Goal: Task Accomplishment & Management: Use online tool/utility

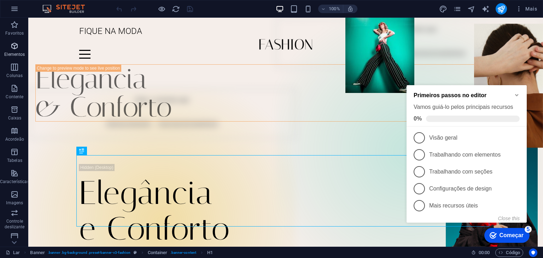
click at [10, 54] on font "Elementos" at bounding box center [14, 54] width 21 height 5
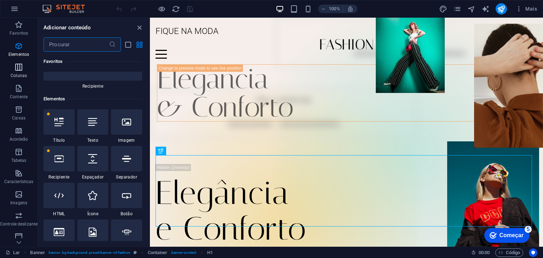
scroll to position [133, 0]
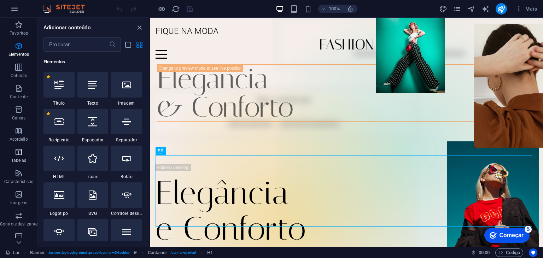
click at [21, 154] on icon "button" at bounding box center [19, 152] width 8 height 8
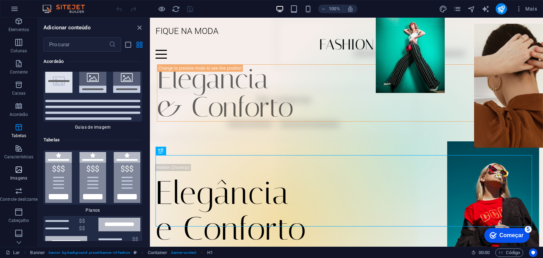
scroll to position [35, 0]
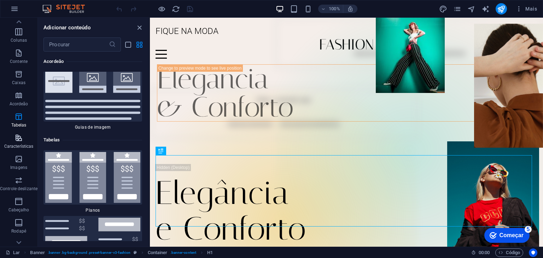
click at [16, 134] on icon "button" at bounding box center [19, 138] width 8 height 8
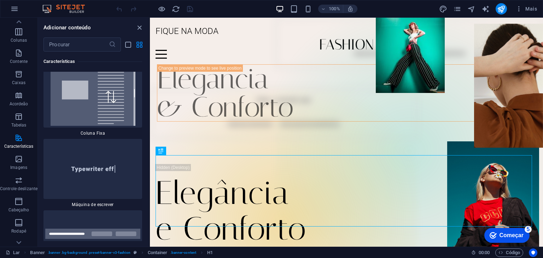
scroll to position [5504, 0]
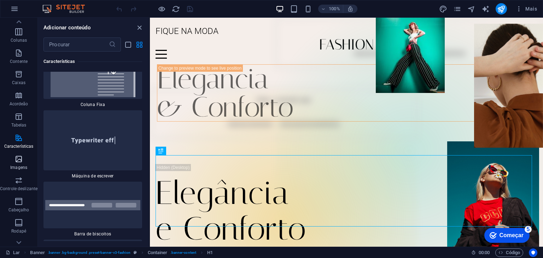
click at [20, 162] on icon "button" at bounding box center [19, 159] width 8 height 8
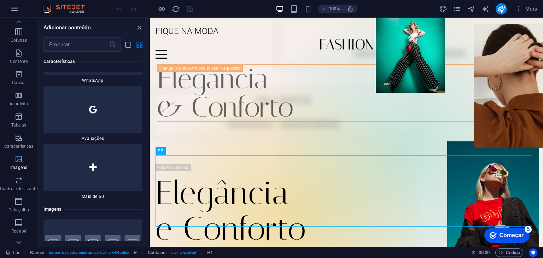
scroll to position [7029, 0]
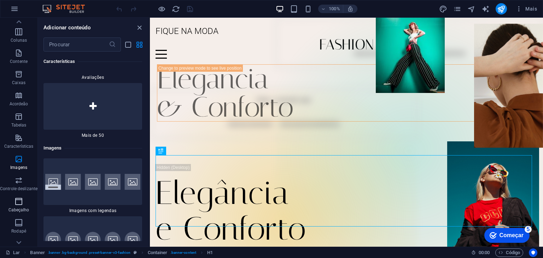
click at [21, 206] on span "Cabeçalho" at bounding box center [19, 205] width 38 height 17
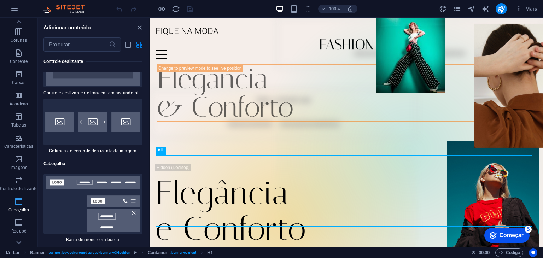
scroll to position [89, 0]
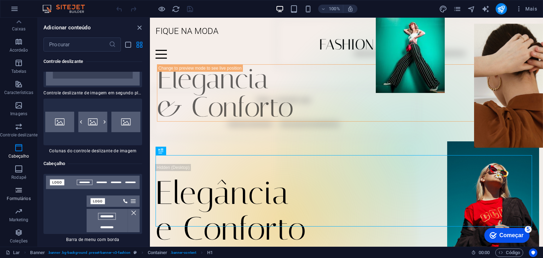
click at [17, 193] on icon "button" at bounding box center [19, 190] width 8 height 8
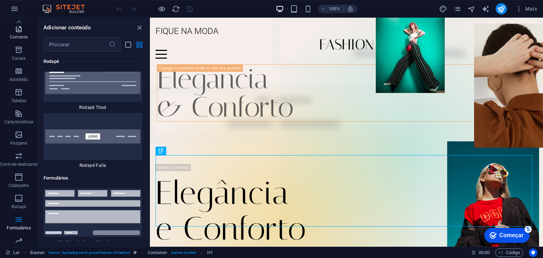
scroll to position [18, 0]
click at [17, 22] on icon at bounding box center [19, 22] width 10 height 10
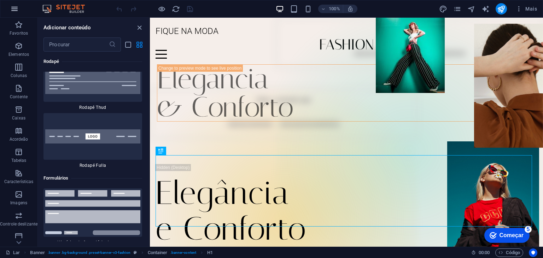
click at [13, 7] on icon "button" at bounding box center [14, 9] width 8 height 8
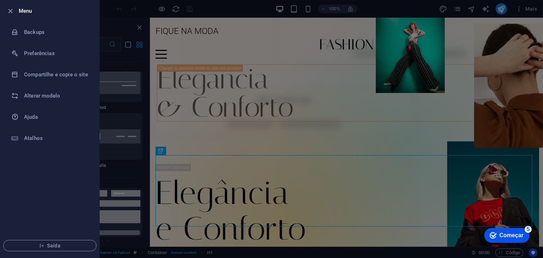
click at [109, 66] on div at bounding box center [271, 129] width 543 height 258
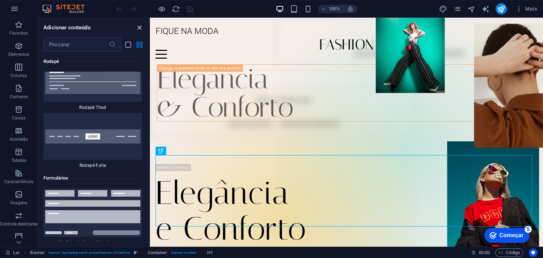
click at [138, 27] on icon "fechar painel" at bounding box center [140, 28] width 8 height 8
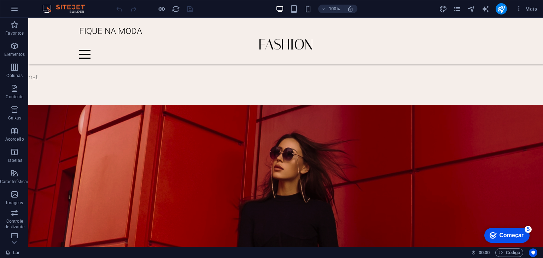
scroll to position [743, 0]
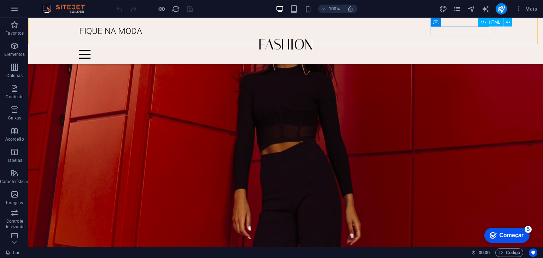
click at [486, 50] on div at bounding box center [285, 54] width 413 height 9
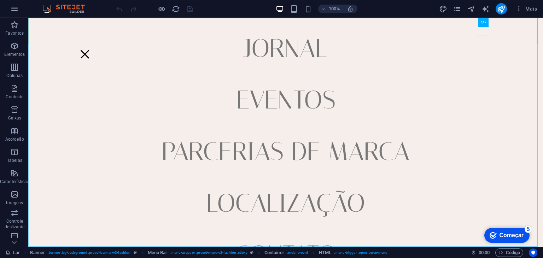
scroll to position [35, 0]
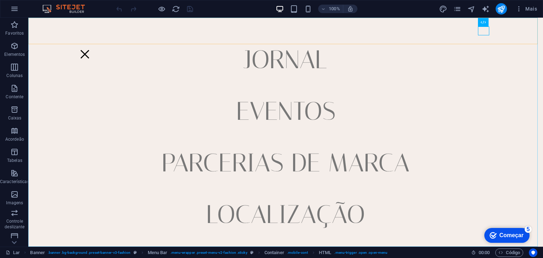
click at [287, 61] on nav "Lar Jornal Eventos Parcerias de Marca Localização Contato" at bounding box center [285, 132] width 515 height 229
click at [314, 59] on nav "Lar Jornal Eventos Parcerias de Marca Localização Contato" at bounding box center [285, 132] width 515 height 229
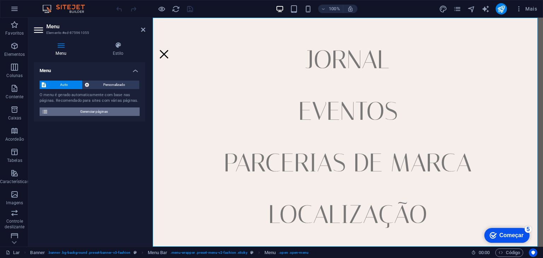
click at [98, 112] on font "Gerenciar páginas" at bounding box center [94, 112] width 28 height 4
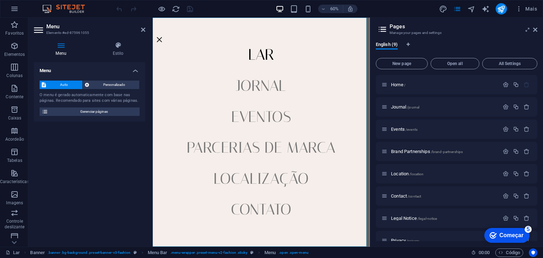
scroll to position [0, 0]
click at [397, 86] on font "Lar" at bounding box center [394, 84] width 6 height 5
click at [352, 77] on nav "Lar Jornal Eventos Parcerias de Marca Localização Contato" at bounding box center [334, 209] width 362 height 382
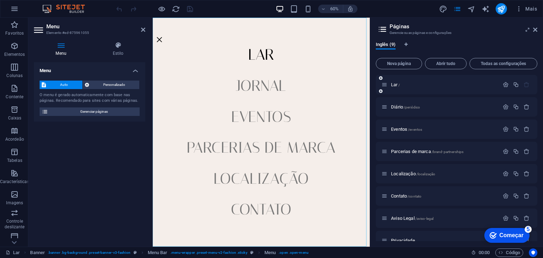
click at [385, 86] on icon at bounding box center [385, 85] width 6 height 6
click at [484, 85] on p "Lar /" at bounding box center [444, 84] width 106 height 5
click at [395, 85] on font "Lar" at bounding box center [394, 84] width 6 height 5
click at [514, 85] on icon "button" at bounding box center [516, 85] width 6 height 6
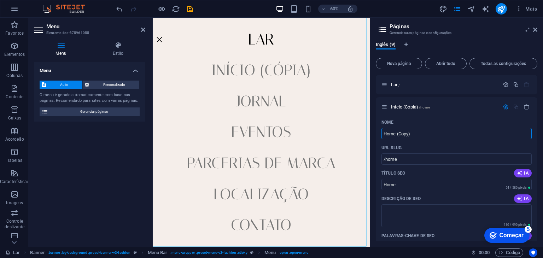
click at [506, 44] on div "Inglês (9)" at bounding box center [457, 48] width 162 height 13
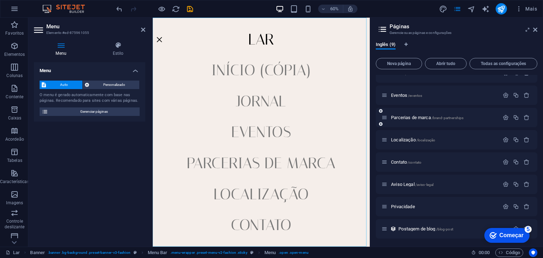
scroll to position [320, 0]
click at [449, 243] on div "Inglês (9) Nova página Abrir tudo Todas as configurações Lar / Início (Cópia) /…" at bounding box center [456, 141] width 173 height 211
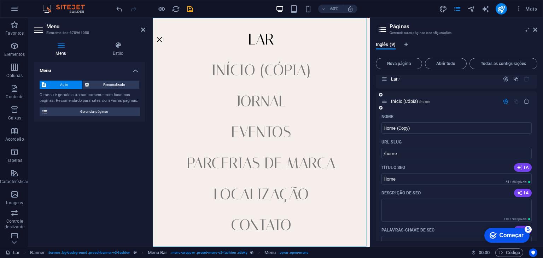
scroll to position [2, 0]
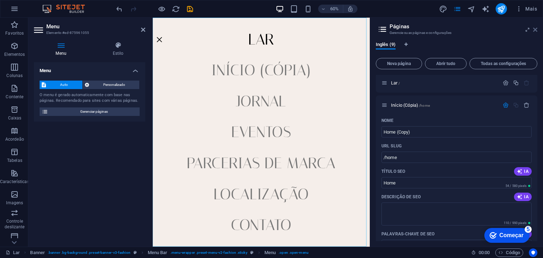
click at [537, 29] on icon at bounding box center [536, 30] width 4 height 6
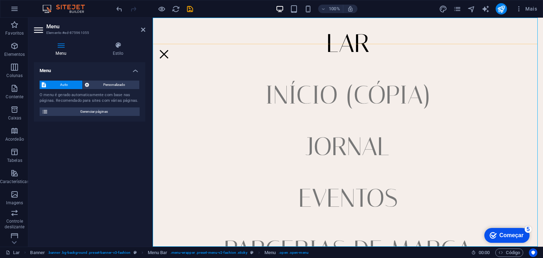
click at [351, 45] on nav "Lar Início (Cópia) Jornal Eventos Parcerias de Marca Localização Contato" at bounding box center [348, 132] width 391 height 229
click at [114, 87] on span "Personalizado" at bounding box center [114, 85] width 46 height 8
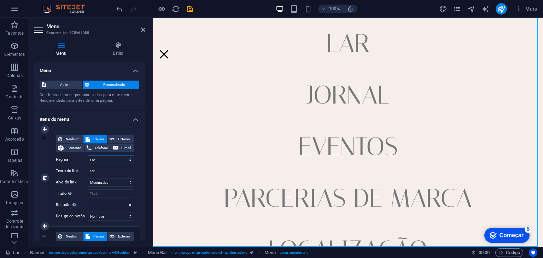
click at [105, 160] on select "Lar Início (Cópia) Jornal Eventos Parcerias de Marca Localização Contato Aviso …" at bounding box center [111, 160] width 46 height 8
click at [41, 117] on font "Itens do menu" at bounding box center [54, 119] width 29 height 5
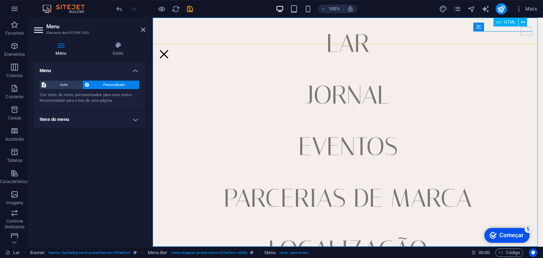
click at [170, 50] on div at bounding box center [164, 54] width 11 height 9
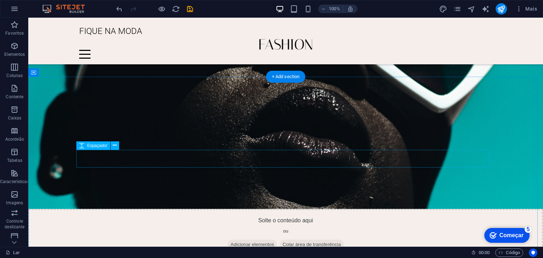
scroll to position [1415, 0]
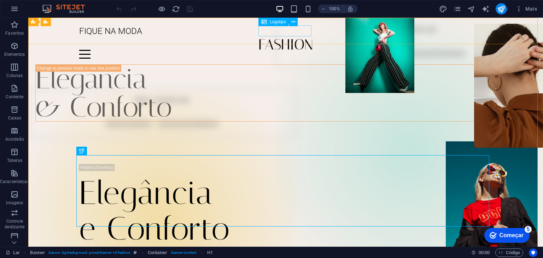
click at [296, 39] on div at bounding box center [285, 44] width 413 height 11
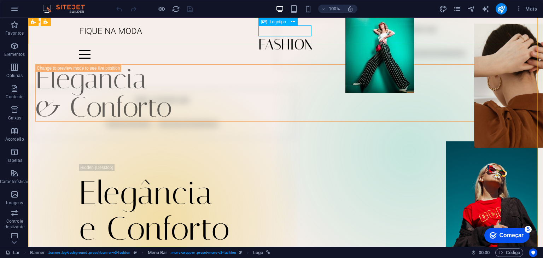
click at [279, 23] on font "Logotipo" at bounding box center [278, 21] width 16 height 5
click at [263, 22] on icon at bounding box center [264, 22] width 6 height 8
click at [295, 22] on icon at bounding box center [294, 21] width 4 height 7
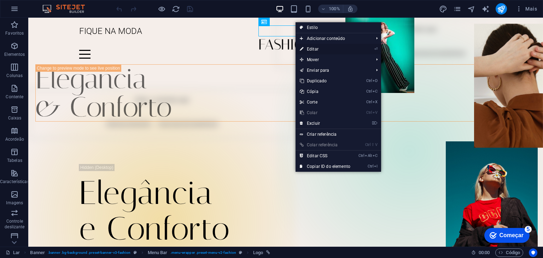
click at [313, 48] on font "Editar" at bounding box center [313, 49] width 12 height 5
select select "px"
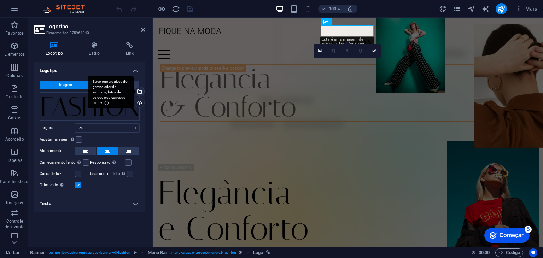
click at [134, 92] on div "Selecione arquivos do gerenciador de arquivos, fotos de estoque ou carregue arq…" at bounding box center [111, 92] width 46 height 32
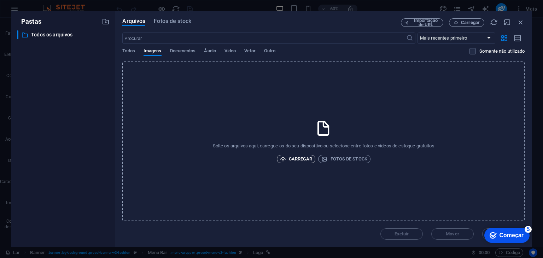
click at [300, 156] on font "Carregar" at bounding box center [301, 158] width 24 height 5
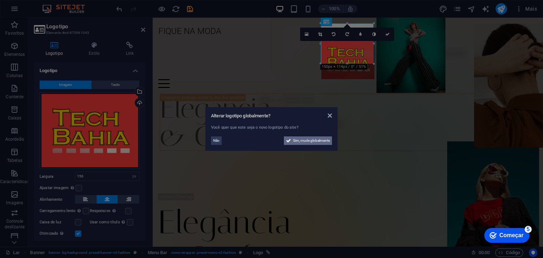
click at [327, 139] on font "Sim, mude globalmente" at bounding box center [311, 141] width 37 height 4
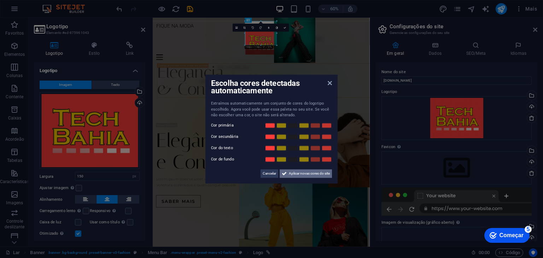
click at [296, 175] on font "Aplicar novas cores do site" at bounding box center [309, 174] width 41 height 4
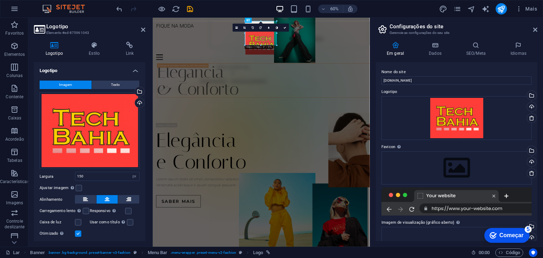
click at [499, 238] on div "checkmark Começar 5" at bounding box center [507, 235] width 34 height 7
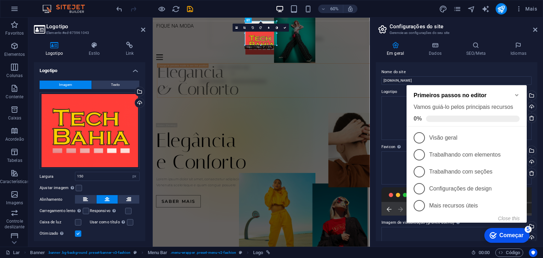
click at [514, 94] on h2 "Primeiros passos no editor" at bounding box center [467, 95] width 106 height 6
click at [518, 95] on icon "Minimize checklist" at bounding box center [517, 95] width 6 height 6
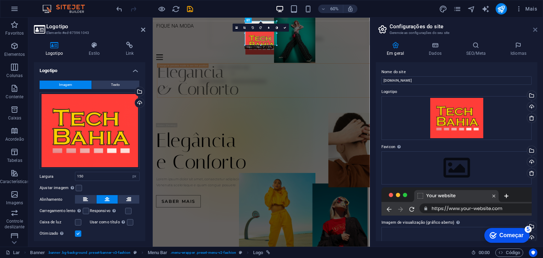
click at [536, 29] on icon at bounding box center [536, 30] width 4 height 6
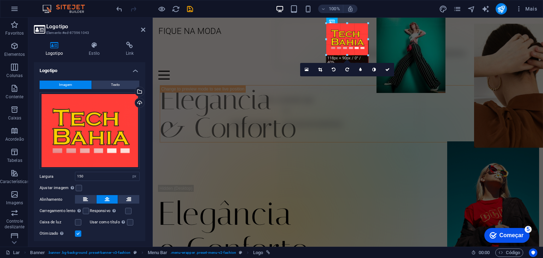
drag, startPoint x: 376, startPoint y: 63, endPoint x: 365, endPoint y: 51, distance: 16.6
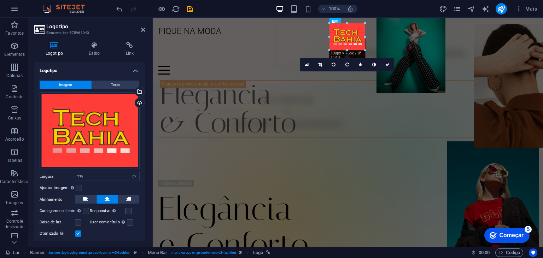
drag, startPoint x: 347, startPoint y: 54, endPoint x: 348, endPoint y: 48, distance: 6.1
type input "100"
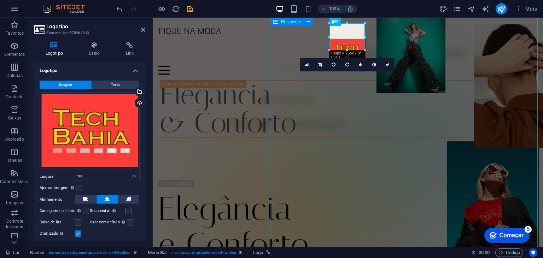
click at [500, 68] on div "Solte o conteúdo aqui ou Adicionar elementos Colar área de transferência" at bounding box center [409, 151] width 267 height 267
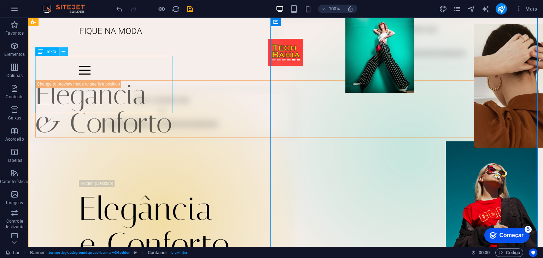
click at [63, 52] on icon at bounding box center [64, 51] width 4 height 7
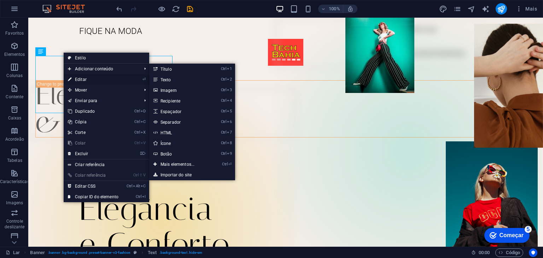
click at [83, 79] on font "Editar" at bounding box center [81, 79] width 12 height 5
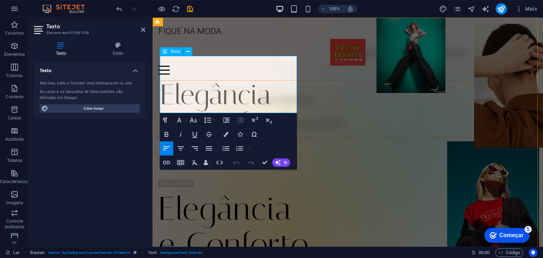
click at [186, 78] on font "Elegância" at bounding box center [216, 94] width 112 height 33
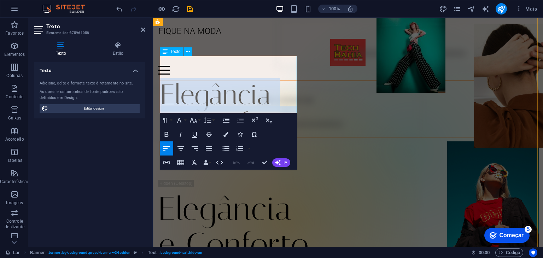
drag, startPoint x: 293, startPoint y: 106, endPoint x: 164, endPoint y: 73, distance: 133.0
click at [164, 81] on div "Elegância & Conforto" at bounding box center [355, 109] width 390 height 57
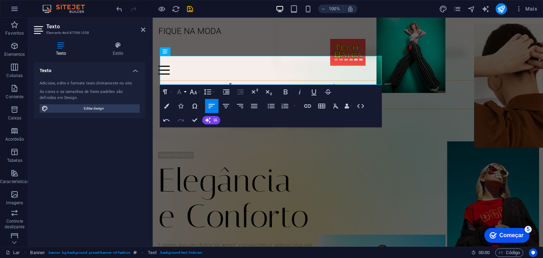
click at [186, 94] on button "Família de fontes" at bounding box center [180, 92] width 13 height 14
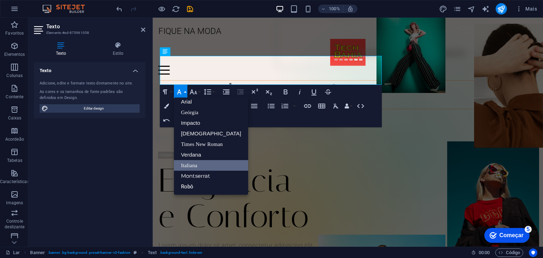
scroll to position [4, 0]
click at [186, 94] on button "Família de fontes" at bounding box center [180, 92] width 13 height 14
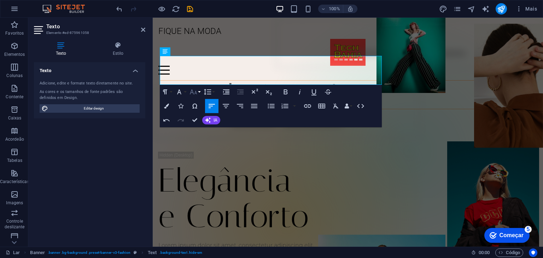
click at [199, 91] on button "[GEOGRAPHIC_DATA]" at bounding box center [194, 92] width 13 height 14
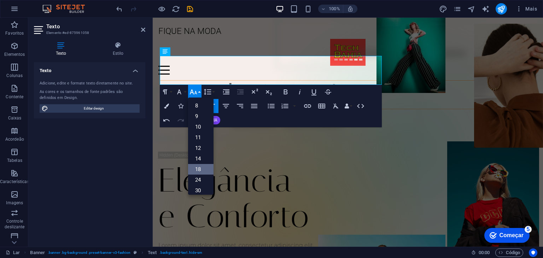
click at [196, 167] on font "18" at bounding box center [198, 169] width 6 height 6
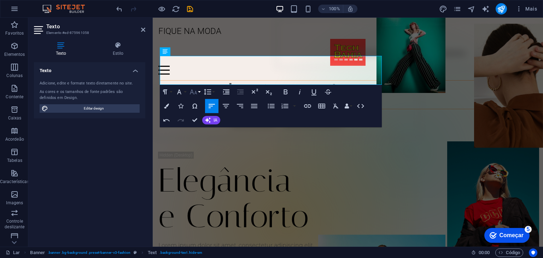
click at [200, 91] on button "[GEOGRAPHIC_DATA]" at bounding box center [194, 92] width 13 height 14
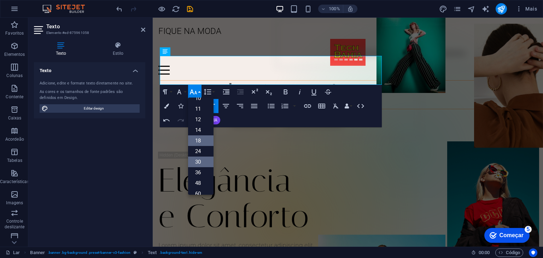
scroll to position [21, 0]
click at [203, 136] on link "14" at bounding box center [200, 137] width 25 height 11
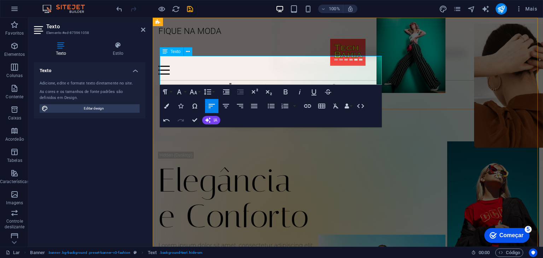
click at [221, 78] on font "Loja de Acessórios ​" at bounding box center [270, 94] width 221 height 33
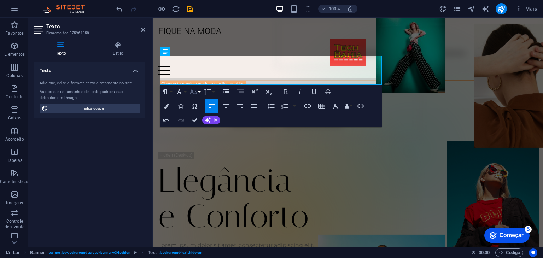
click at [200, 92] on button "[GEOGRAPHIC_DATA]" at bounding box center [194, 92] width 13 height 14
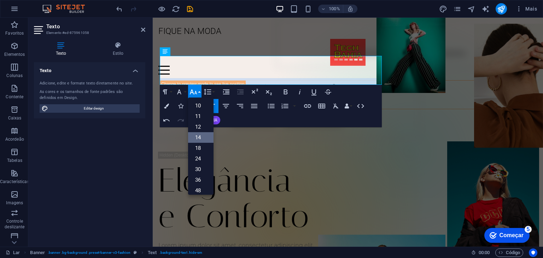
click at [202, 134] on link "14" at bounding box center [200, 137] width 25 height 11
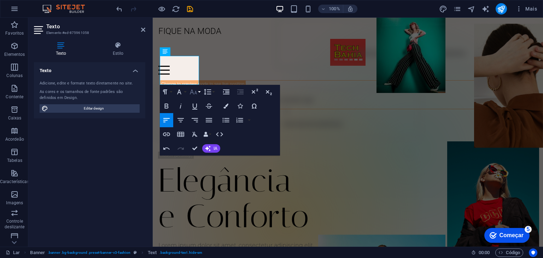
click at [195, 94] on icon "button" at bounding box center [193, 92] width 8 height 8
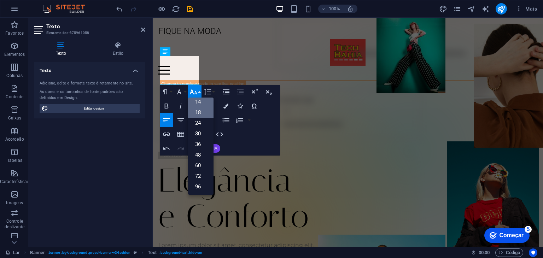
scroll to position [57, 0]
click at [198, 115] on font "18" at bounding box center [198, 113] width 6 height 6
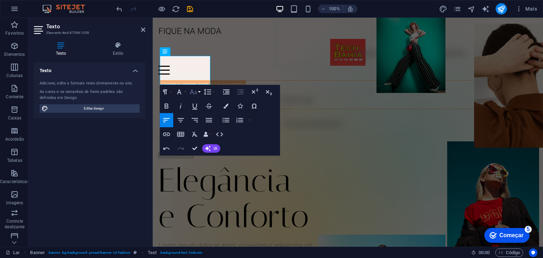
click at [196, 94] on icon "button" at bounding box center [193, 92] width 8 height 8
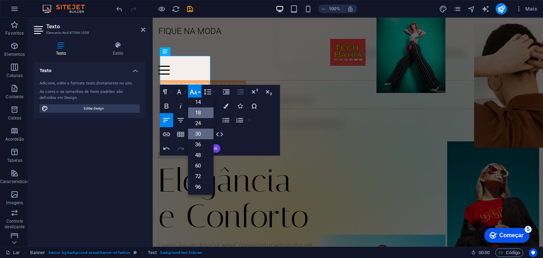
click at [202, 134] on link "30" at bounding box center [200, 134] width 25 height 11
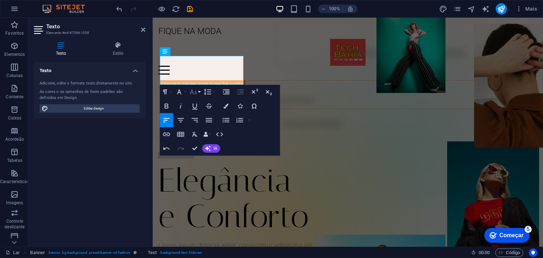
click at [196, 94] on icon "button" at bounding box center [193, 92] width 8 height 8
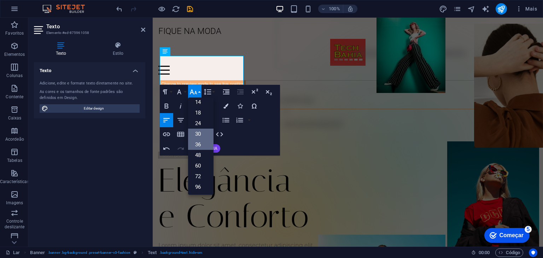
click at [201, 144] on font "36" at bounding box center [198, 145] width 6 height 6
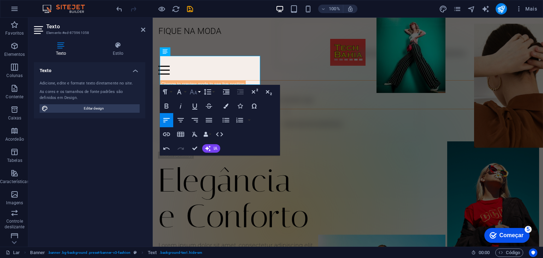
click at [196, 93] on icon "button" at bounding box center [193, 92] width 7 height 5
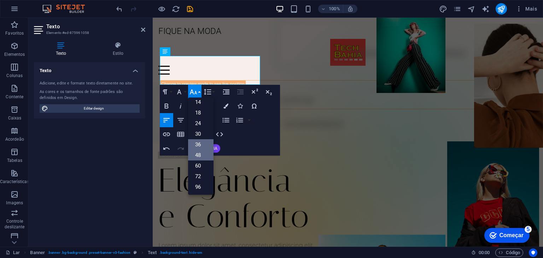
click at [198, 155] on font "48" at bounding box center [198, 155] width 6 height 6
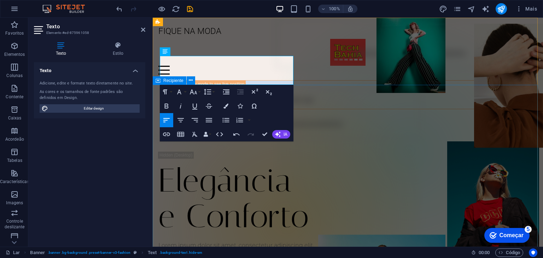
click at [425, 115] on div "Elegância e Conforto Lorem ipsum dolor sit amet, consectetur adipiscing elit. V…" at bounding box center [348, 222] width 391 height 226
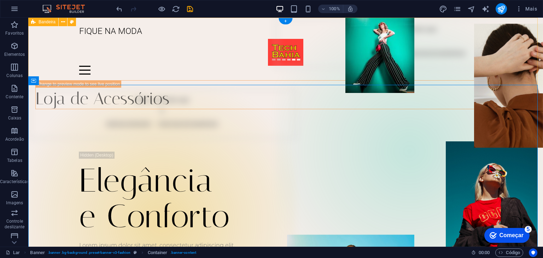
click at [212, 68] on div "FIQUE NA MODA Lar Jornal Eventos Parcerias de Marca Localização Contato Loja de…" at bounding box center [285, 176] width 515 height 317
click at [159, 80] on div "Loja de Acessórios" at bounding box center [292, 94] width 515 height 29
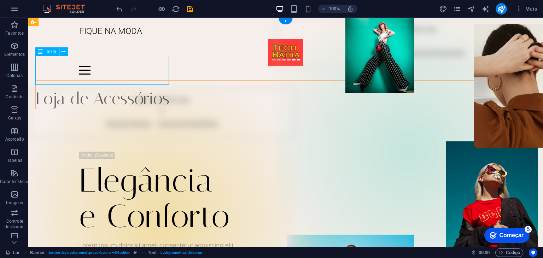
click at [159, 80] on div "Loja de Acessórios" at bounding box center [292, 94] width 515 height 29
click at [65, 53] on icon at bounding box center [64, 51] width 4 height 7
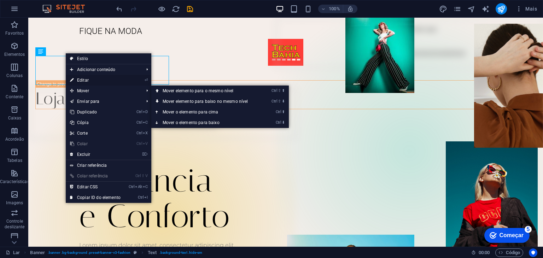
click at [99, 81] on link "⏎ Editar" at bounding box center [95, 80] width 59 height 11
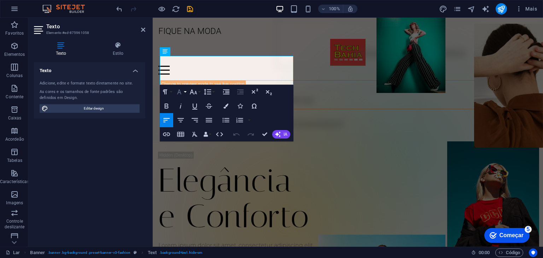
click at [182, 92] on icon "button" at bounding box center [179, 92] width 8 height 8
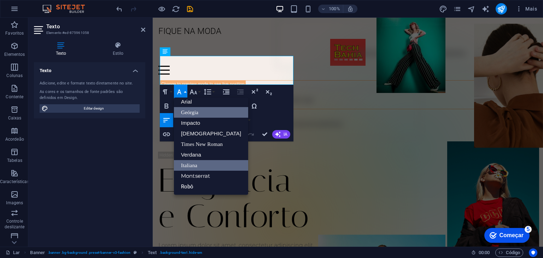
scroll to position [4, 0]
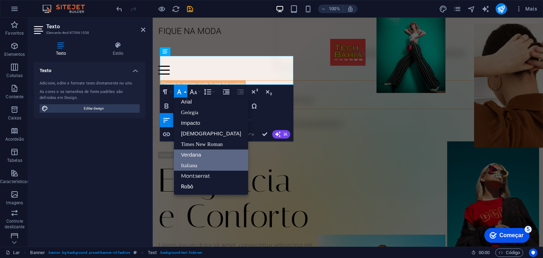
click at [199, 152] on font "Verdana" at bounding box center [191, 155] width 20 height 6
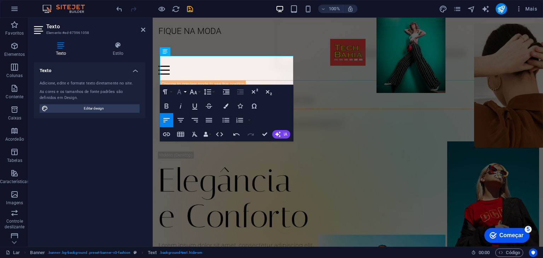
click at [184, 90] on button "Família de fontes" at bounding box center [180, 92] width 13 height 14
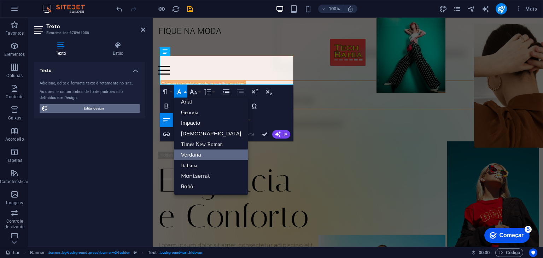
drag, startPoint x: 126, startPoint y: 107, endPoint x: 95, endPoint y: 149, distance: 52.1
click at [126, 107] on span "Editar design" at bounding box center [93, 108] width 87 height 8
select select "px"
select select "300"
select select "px"
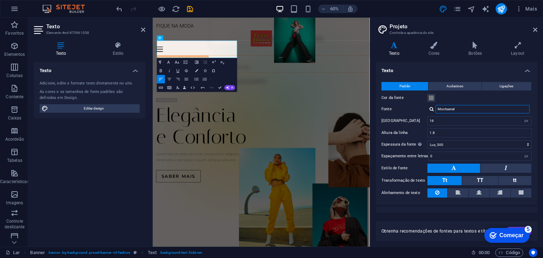
click at [470, 111] on input "Montserrat" at bounding box center [483, 109] width 94 height 8
click at [432, 109] on div at bounding box center [432, 109] width 4 height 5
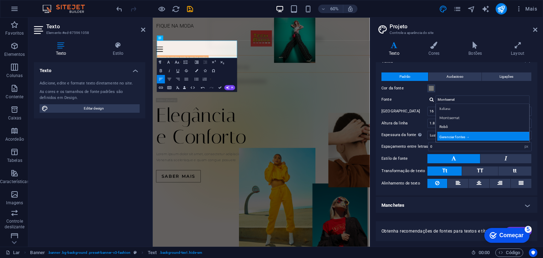
click at [459, 137] on font "Gerenciar fontes →" at bounding box center [455, 137] width 30 height 4
select select "popularity"
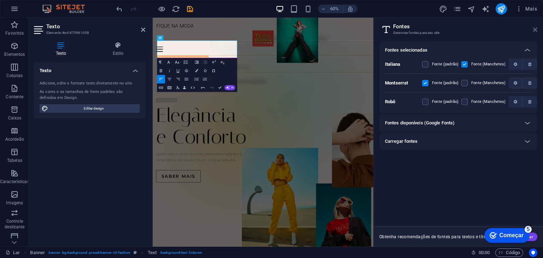
click at [535, 30] on icon at bounding box center [536, 30] width 4 height 6
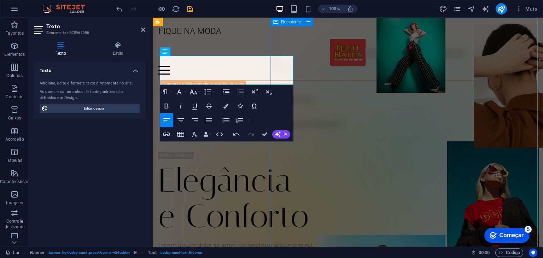
click at [317, 74] on div "Solte o conteúdo aqui ou Adicionar elementos Colar área de transferência" at bounding box center [409, 151] width 267 height 267
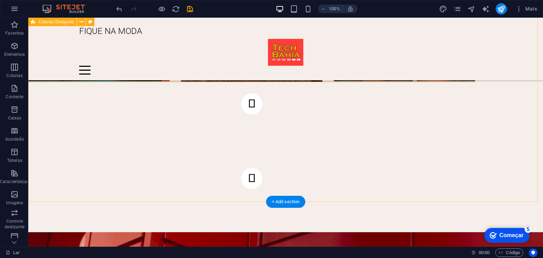
scroll to position [460, 0]
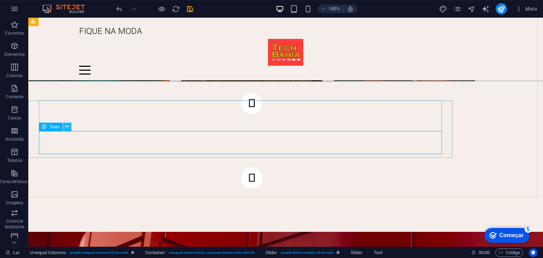
click at [64, 131] on button at bounding box center [67, 127] width 8 height 8
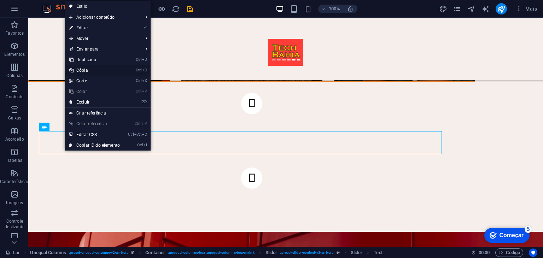
click at [95, 73] on link "Ctrl C Cópia" at bounding box center [94, 70] width 59 height 11
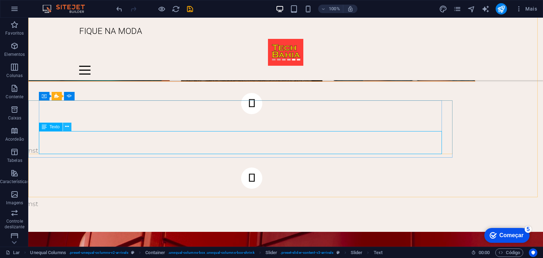
click at [67, 129] on icon at bounding box center [67, 126] width 4 height 7
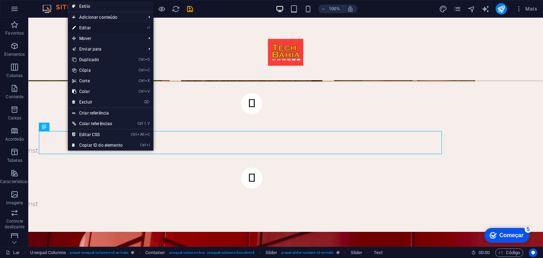
click at [98, 29] on link "⏎ Editar" at bounding box center [97, 28] width 59 height 11
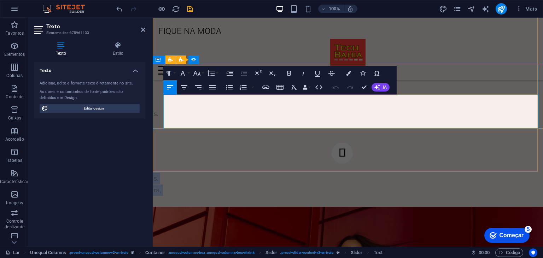
drag, startPoint x: 188, startPoint y: 123, endPoint x: 162, endPoint y: 101, distance: 33.9
click at [163, 101] on div "New Arrival 3 Lorem ipsum dolor sit amet, consectetur adipiscing elit. Condimen…" at bounding box center [342, 110] width 379 height 108
copy span "Lorem ipsum dolor sit amet, consectetur adipiscing elit. Condimentum diam orci …"
click at [350, 158] on div "New Arrival 3 Lorem ipsum dolor sit amet, consectetur adipiscing elit. Condimen…" at bounding box center [348, 9] width 391 height 395
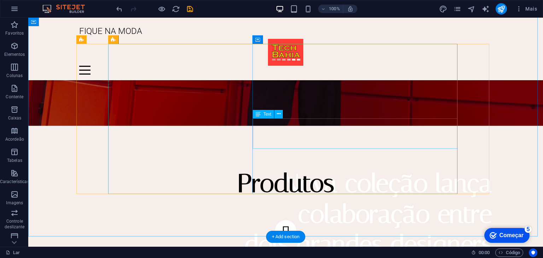
scroll to position [1026, 0]
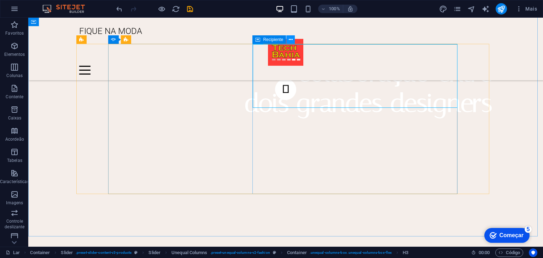
click at [292, 40] on icon at bounding box center [291, 39] width 4 height 7
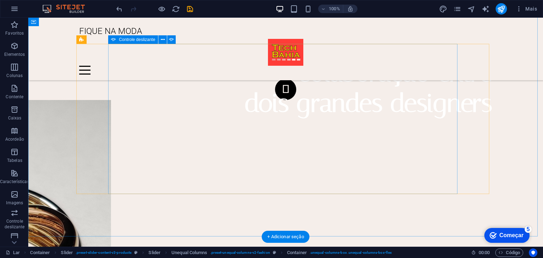
click at [275, 100] on button "button" at bounding box center [285, 89] width 21 height 21
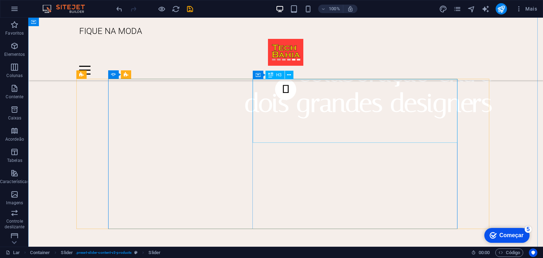
scroll to position [991, 0]
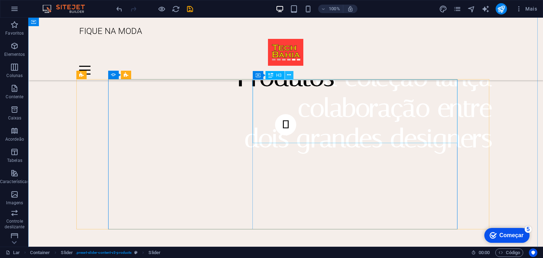
click at [290, 73] on icon at bounding box center [289, 74] width 4 height 7
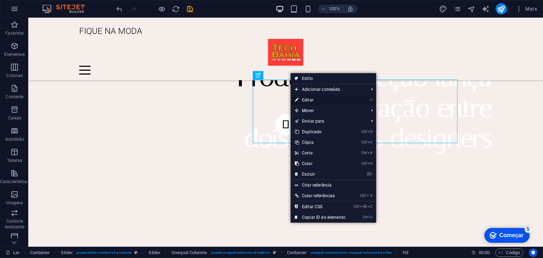
click at [312, 102] on font "Editar" at bounding box center [308, 100] width 12 height 5
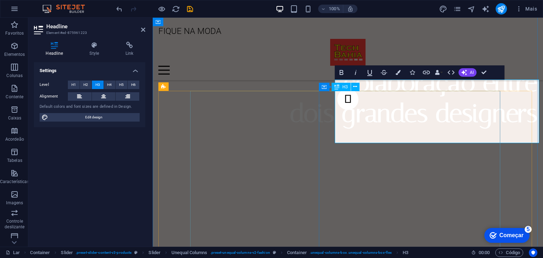
scroll to position [954, 0]
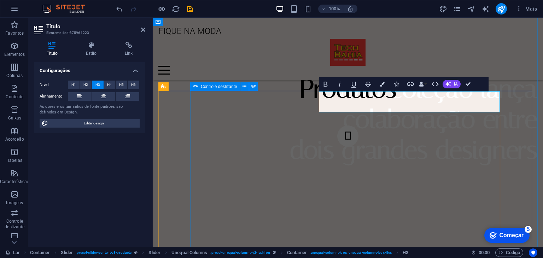
click at [403, 227] on div "FAUX SUEDE my Gold Earrings Lorem ipsum dolor sit amet, consectetur adipiscing …" at bounding box center [348, 227] width 316 height 203
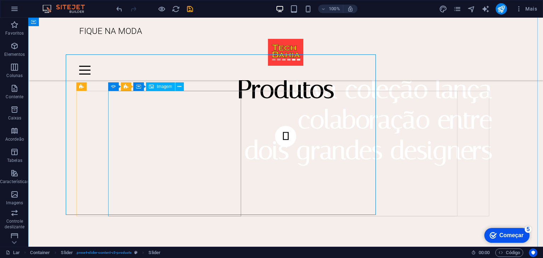
scroll to position [979, 0]
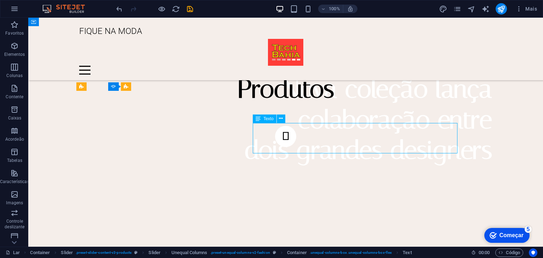
click at [278, 120] on button at bounding box center [281, 119] width 8 height 8
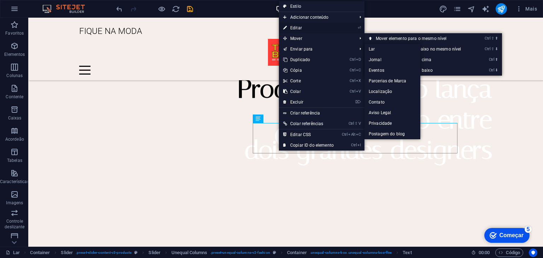
drag, startPoint x: 148, startPoint y: 24, endPoint x: 299, endPoint y: 27, distance: 151.8
click at [299, 27] on font "Editar" at bounding box center [296, 27] width 12 height 5
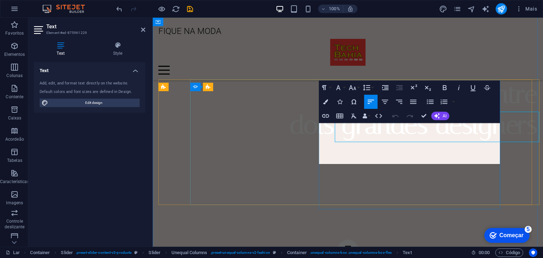
scroll to position [954, 0]
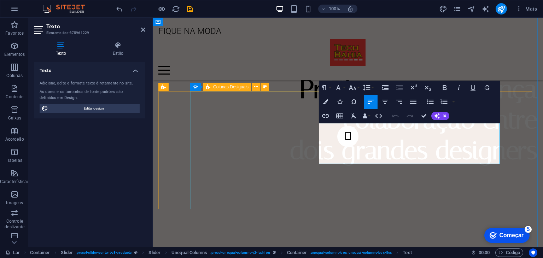
drag, startPoint x: 385, startPoint y: 158, endPoint x: 317, endPoint y: 123, distance: 76.3
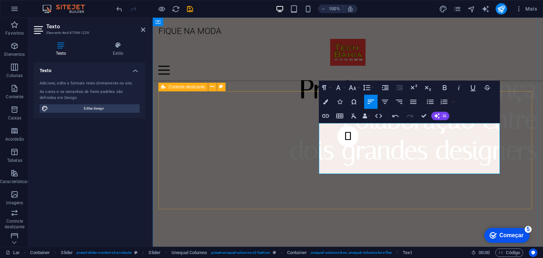
click at [519, 126] on div "CABO USB Lorem ipsum dolor sit amet, consectetur adipiscing elit. Condimentum d…" at bounding box center [348, 206] width 379 height 161
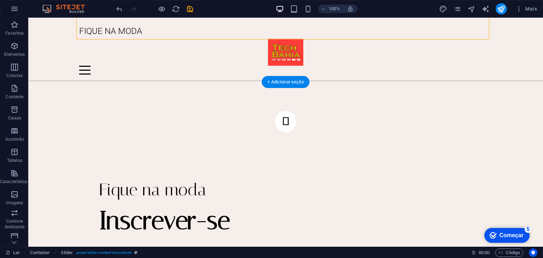
scroll to position [1156, 0]
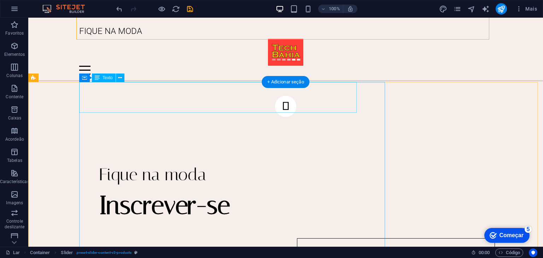
click at [168, 160] on div "Fique na moda" at bounding box center [297, 175] width 396 height 30
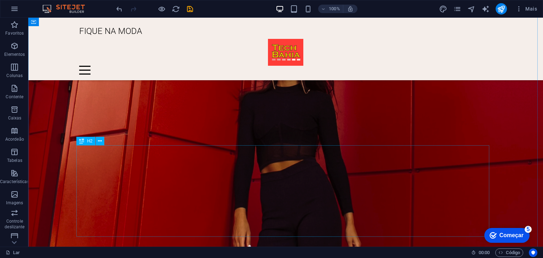
scroll to position [691, 0]
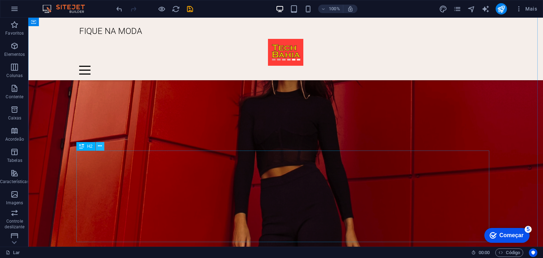
click at [100, 145] on icon at bounding box center [100, 146] width 4 height 7
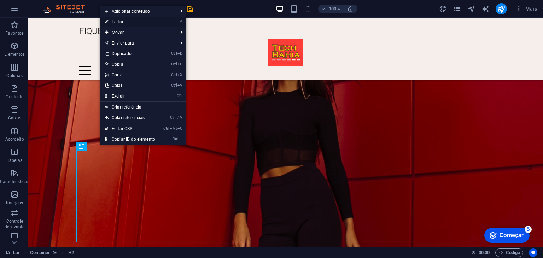
click at [126, 25] on link "⏎ Editar" at bounding box center [129, 22] width 59 height 11
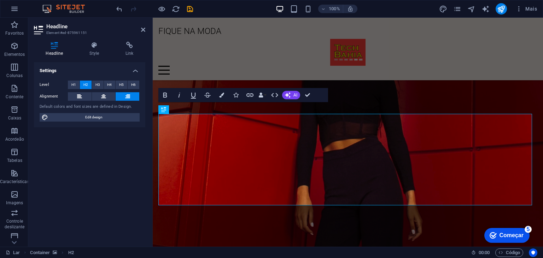
scroll to position [702, 0]
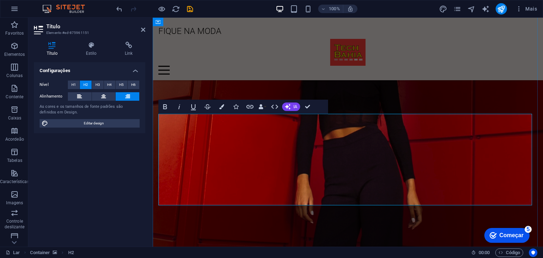
drag, startPoint x: 294, startPoint y: 132, endPoint x: 526, endPoint y: 128, distance: 231.4
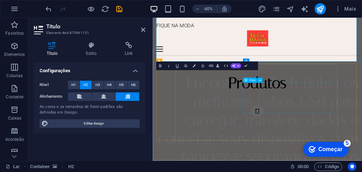
scroll to position [941, 0]
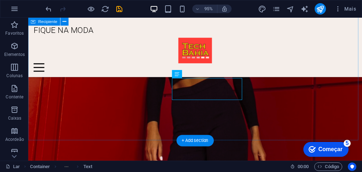
scroll to position [1048, 0]
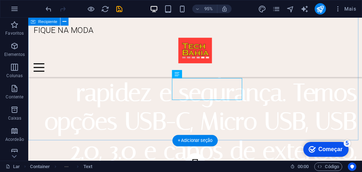
click at [297, 131] on div "Produtos CABO USB Encontre na Tech Bahia os melhores cabos USB para carregar, t…" at bounding box center [204, 70] width 352 height 307
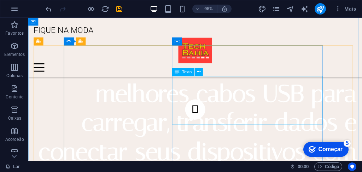
scroll to position [977, 0]
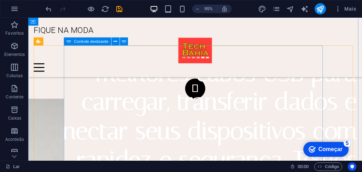
click at [194, 103] on button "button" at bounding box center [204, 92] width 21 height 21
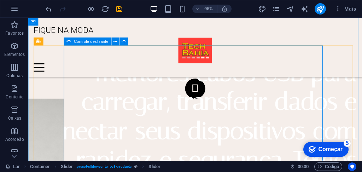
click at [194, 103] on button "button" at bounding box center [204, 92] width 21 height 21
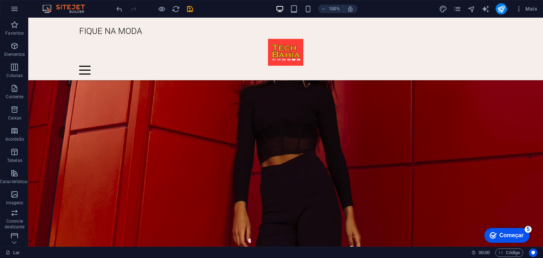
scroll to position [670, 0]
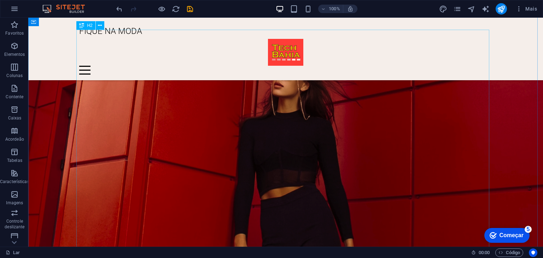
click at [98, 25] on div "FIQUE NA MODA Lar Jornal Eventos Parcerias de Marca Localização Contato" at bounding box center [285, 49] width 515 height 63
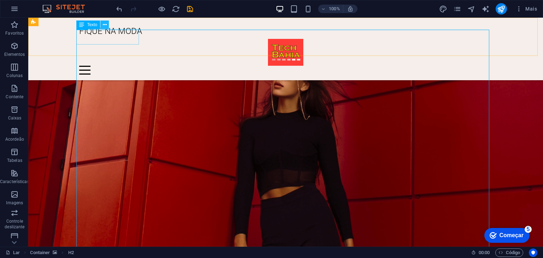
click at [104, 23] on icon at bounding box center [105, 24] width 4 height 7
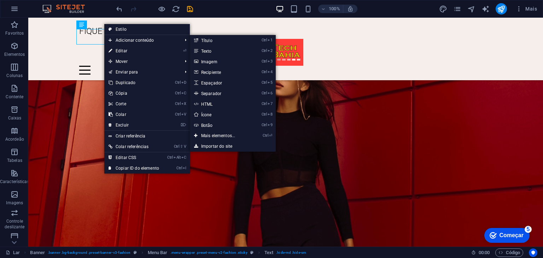
click at [118, 50] on font "Editar" at bounding box center [122, 50] width 12 height 5
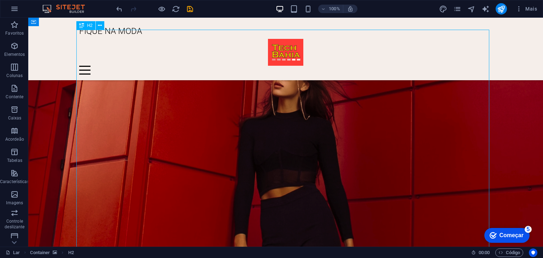
click at [500, 94] on figure at bounding box center [285, 181] width 515 height 318
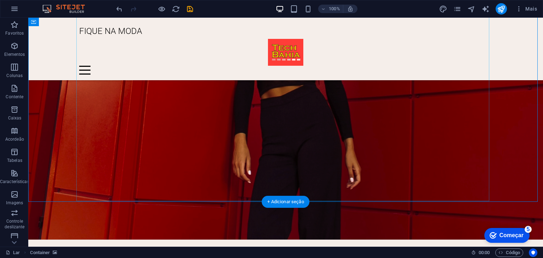
scroll to position [776, 0]
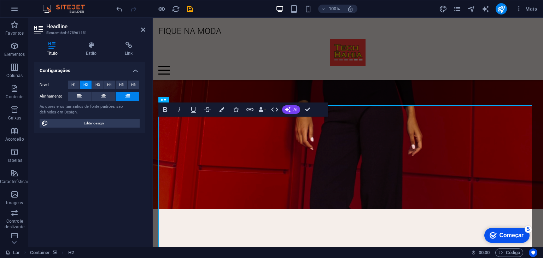
scroll to position [558, 0]
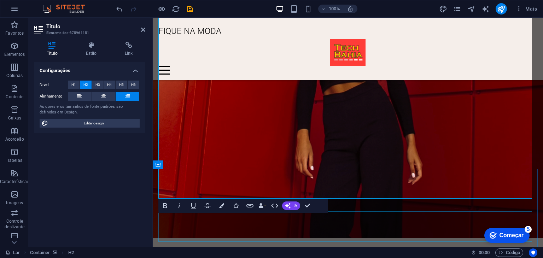
scroll to position [781, 0]
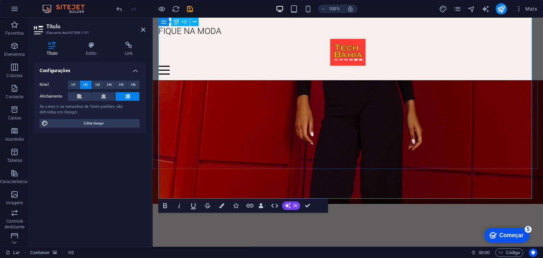
drag, startPoint x: 242, startPoint y: 133, endPoint x: 529, endPoint y: 159, distance: 288.1
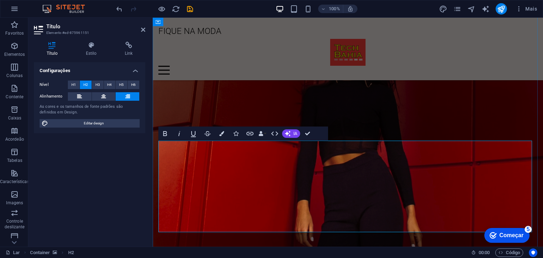
scroll to position [711, 0]
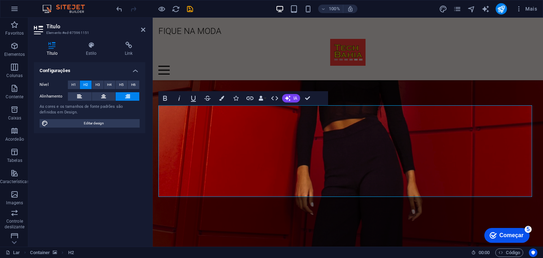
drag, startPoint x: 490, startPoint y: 153, endPoint x: 537, endPoint y: 184, distance: 56.6
click at [537, 184] on div "Lançamento! Cabos USB com tecnologia e durabilidade com tecnologia e durabilida…" at bounding box center [348, 115] width 391 height 318
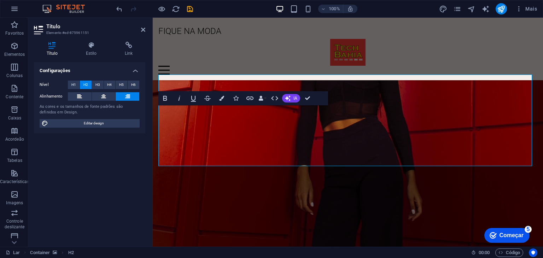
scroll to position [742, 0]
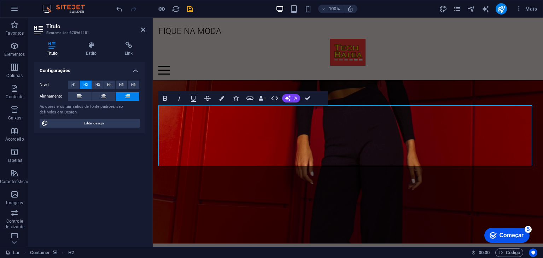
click at [478, 92] on figure at bounding box center [348, 84] width 391 height 318
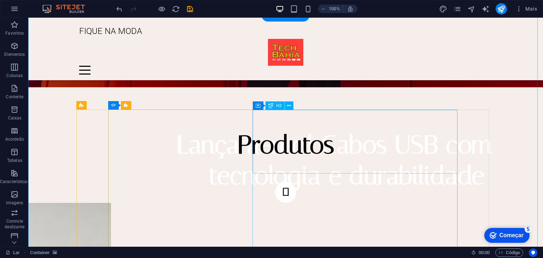
scroll to position [1025, 0]
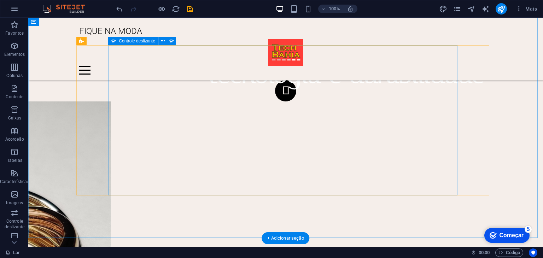
click at [275, 102] on button "button" at bounding box center [285, 90] width 21 height 21
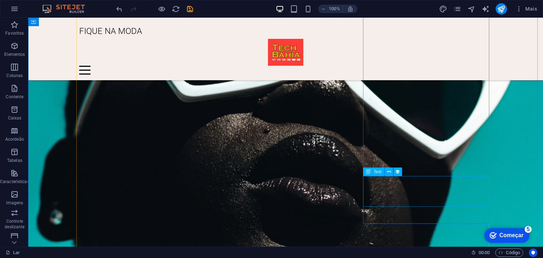
scroll to position [1591, 0]
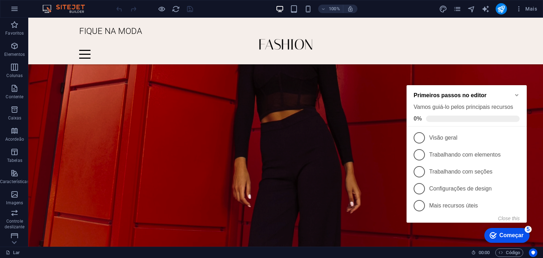
scroll to position [778, 0]
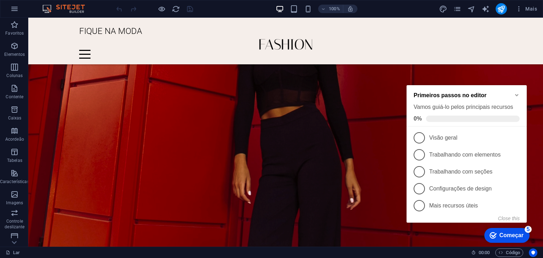
click at [517, 94] on icon "Minimize checklist" at bounding box center [517, 95] width 3 height 2
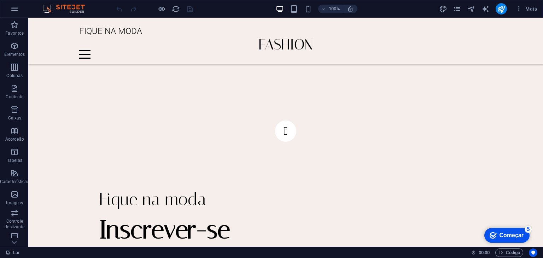
scroll to position [1026, 0]
